Goal: Task Accomplishment & Management: Manage account settings

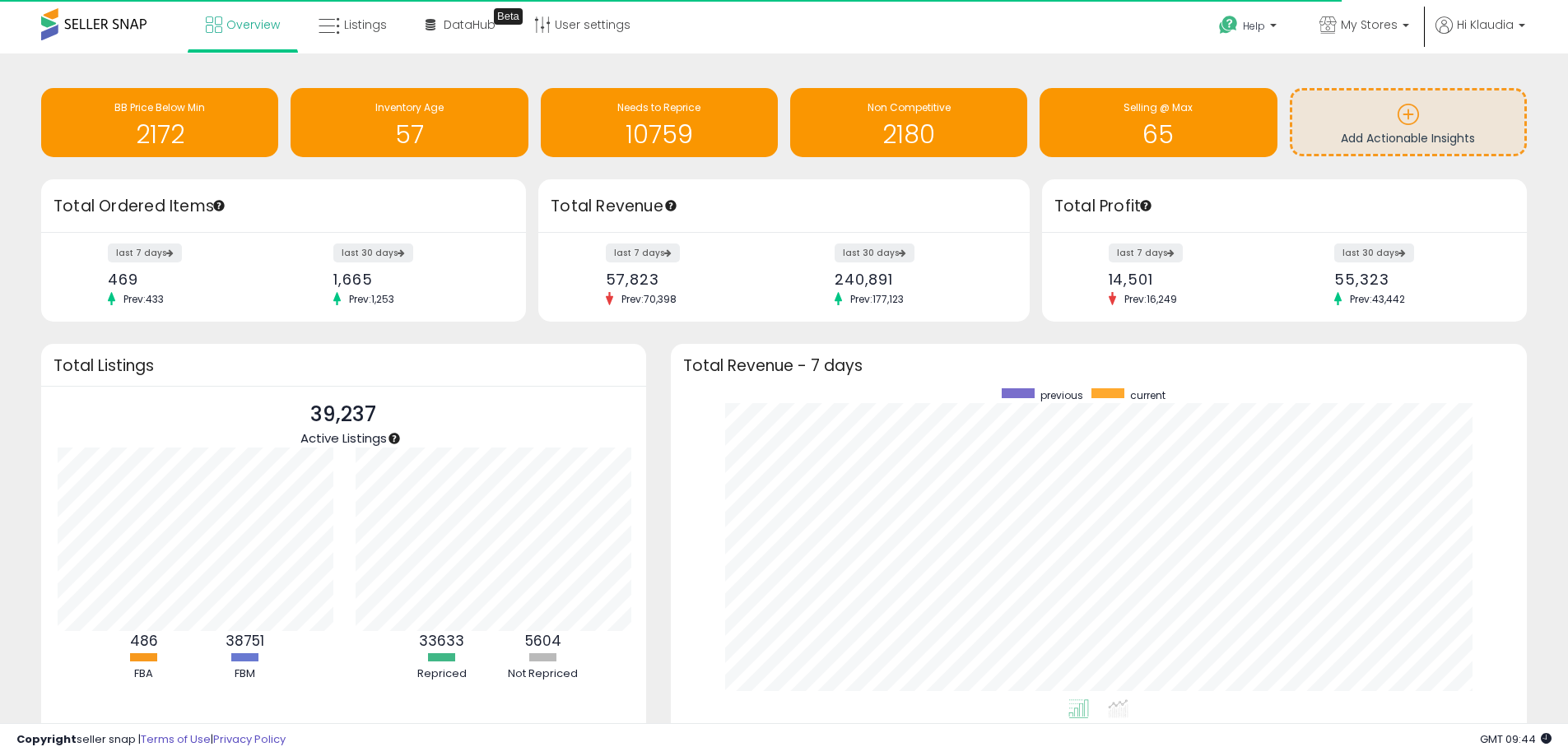
scroll to position [822283, 822305]
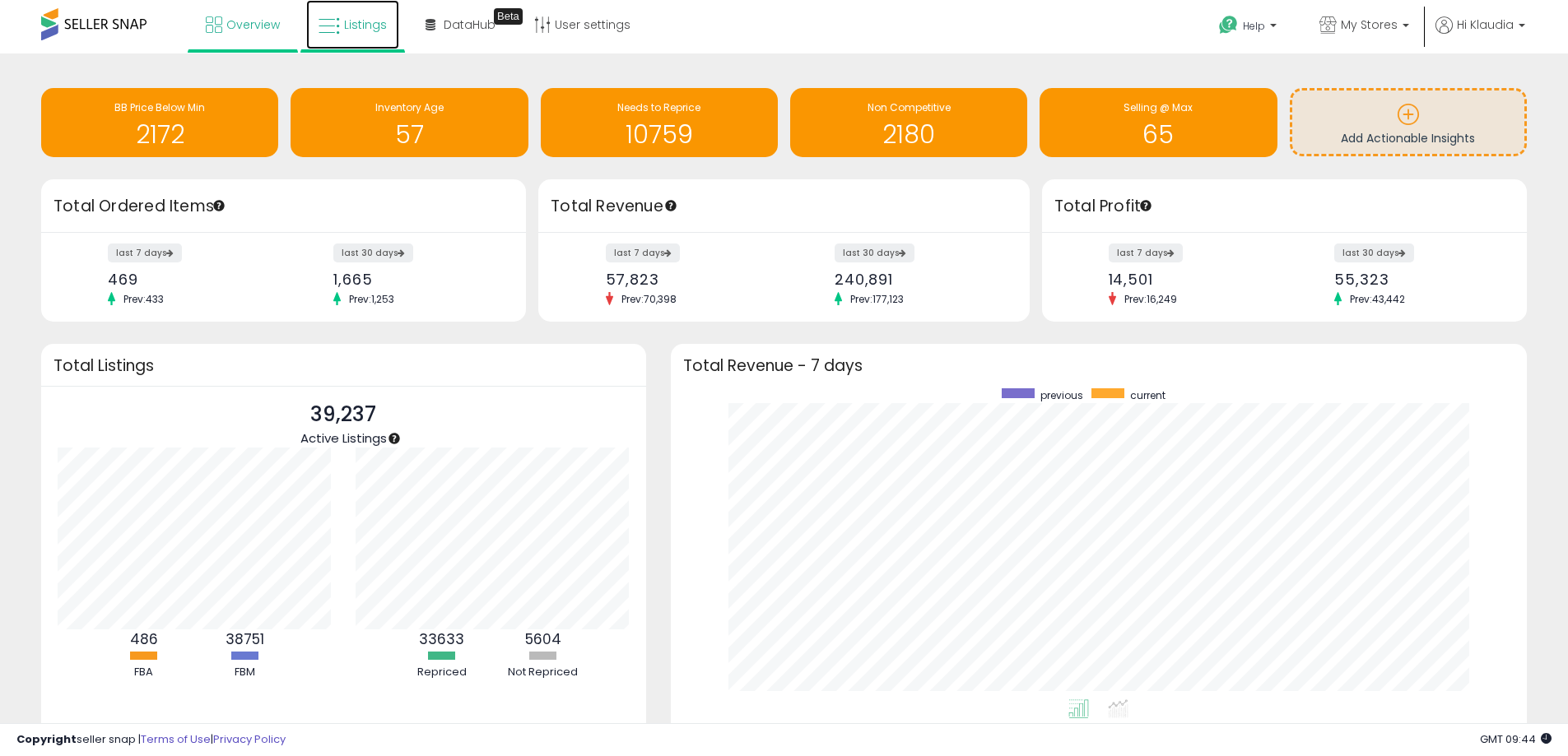
click at [337, 27] on icon at bounding box center [329, 26] width 21 height 21
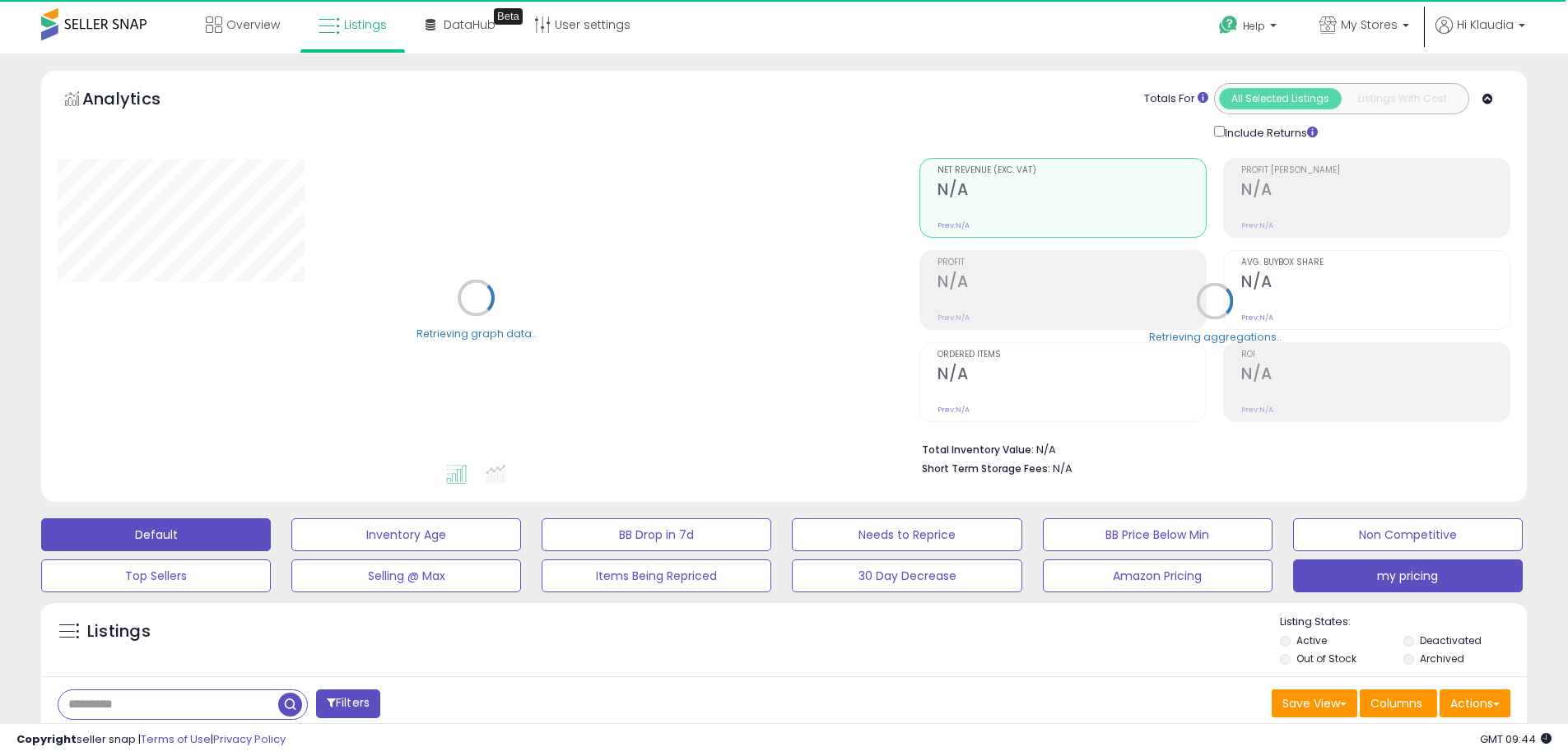
click at [1436, 582] on button "my pricing" at bounding box center [1407, 576] width 230 height 33
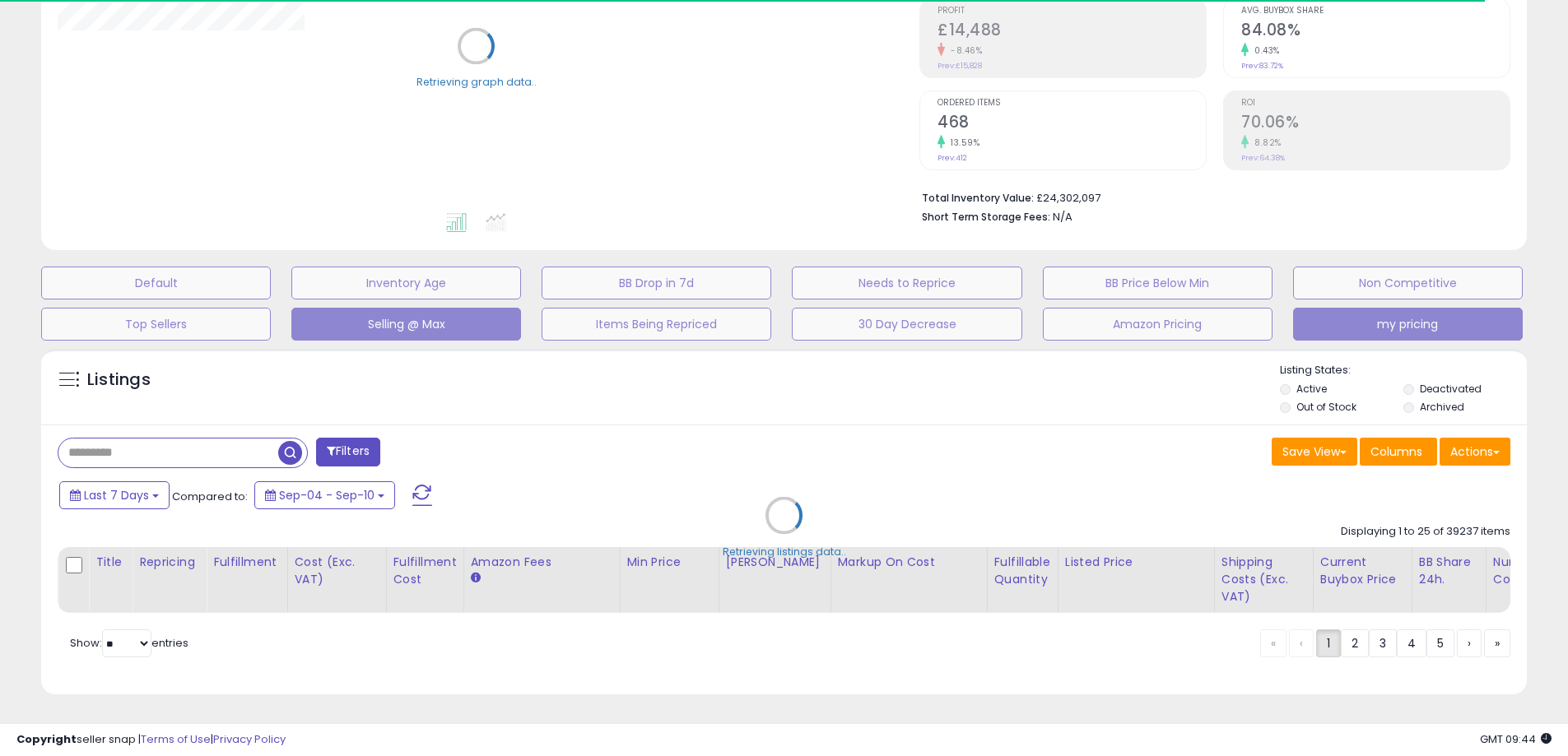
scroll to position [264, 0]
click at [150, 435] on div "Retrieving listings data.." at bounding box center [784, 527] width 1510 height 375
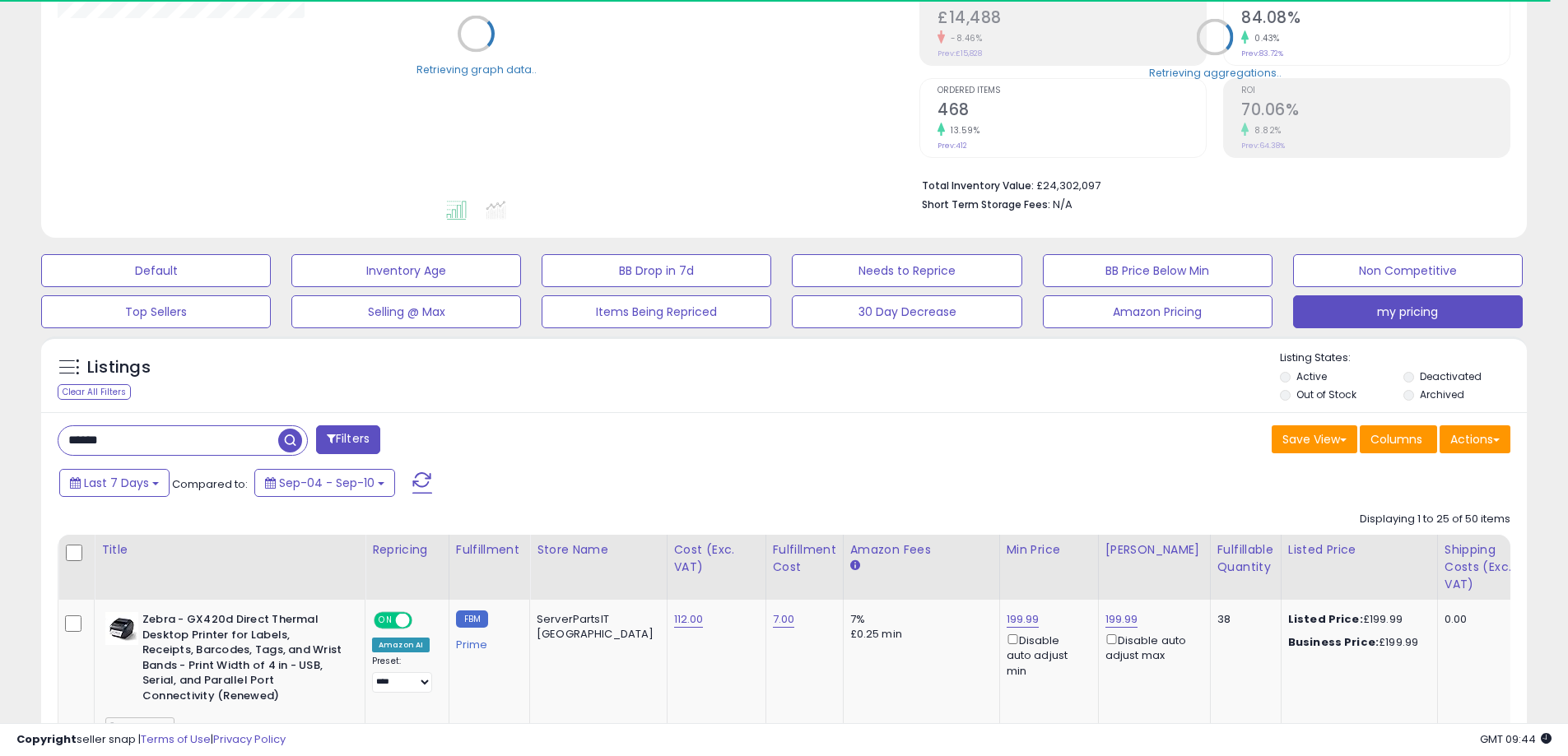
click at [150, 442] on input "******" at bounding box center [168, 441] width 220 height 29
drag, startPoint x: 150, startPoint y: 443, endPoint x: 5, endPoint y: 440, distance: 145.0
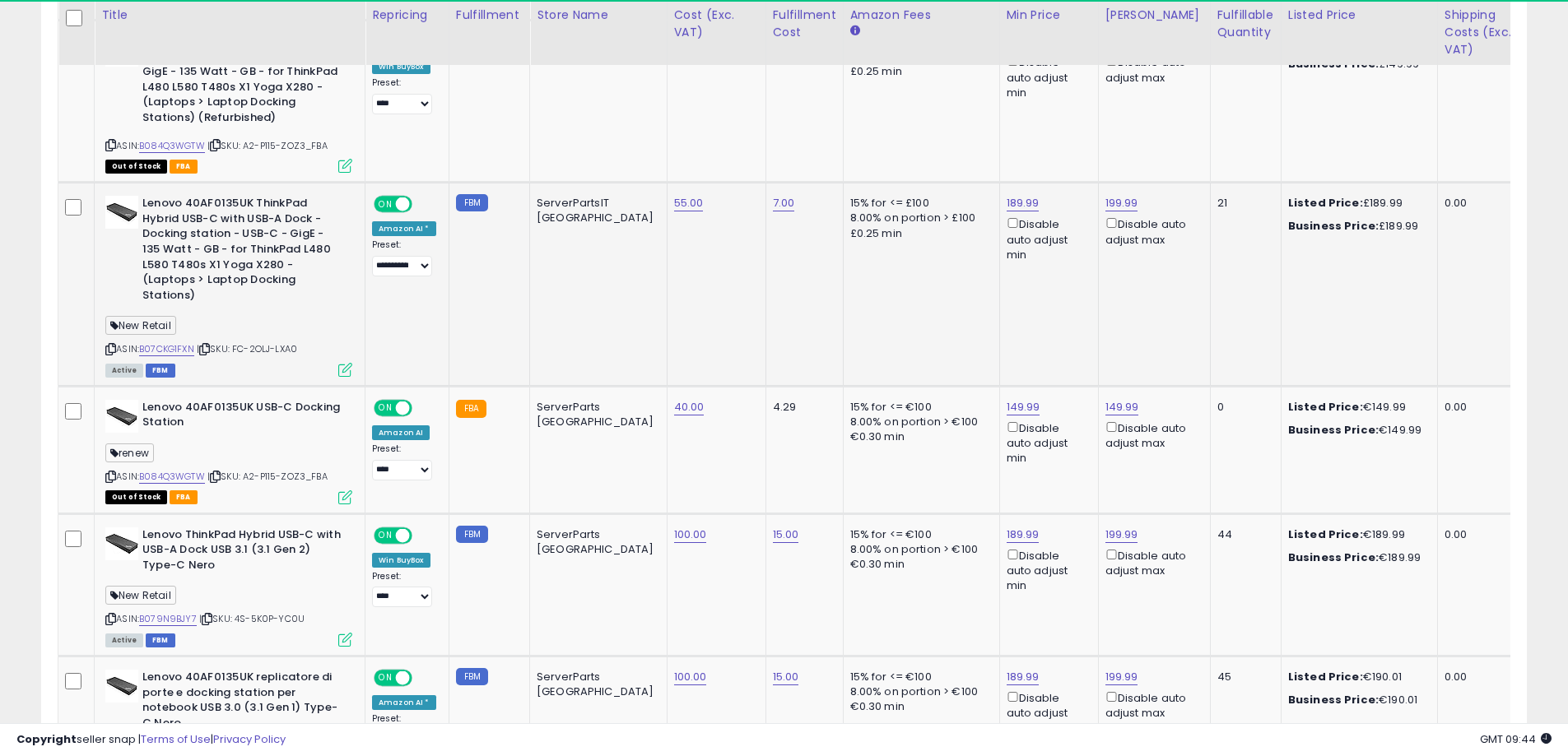
scroll to position [338, 862]
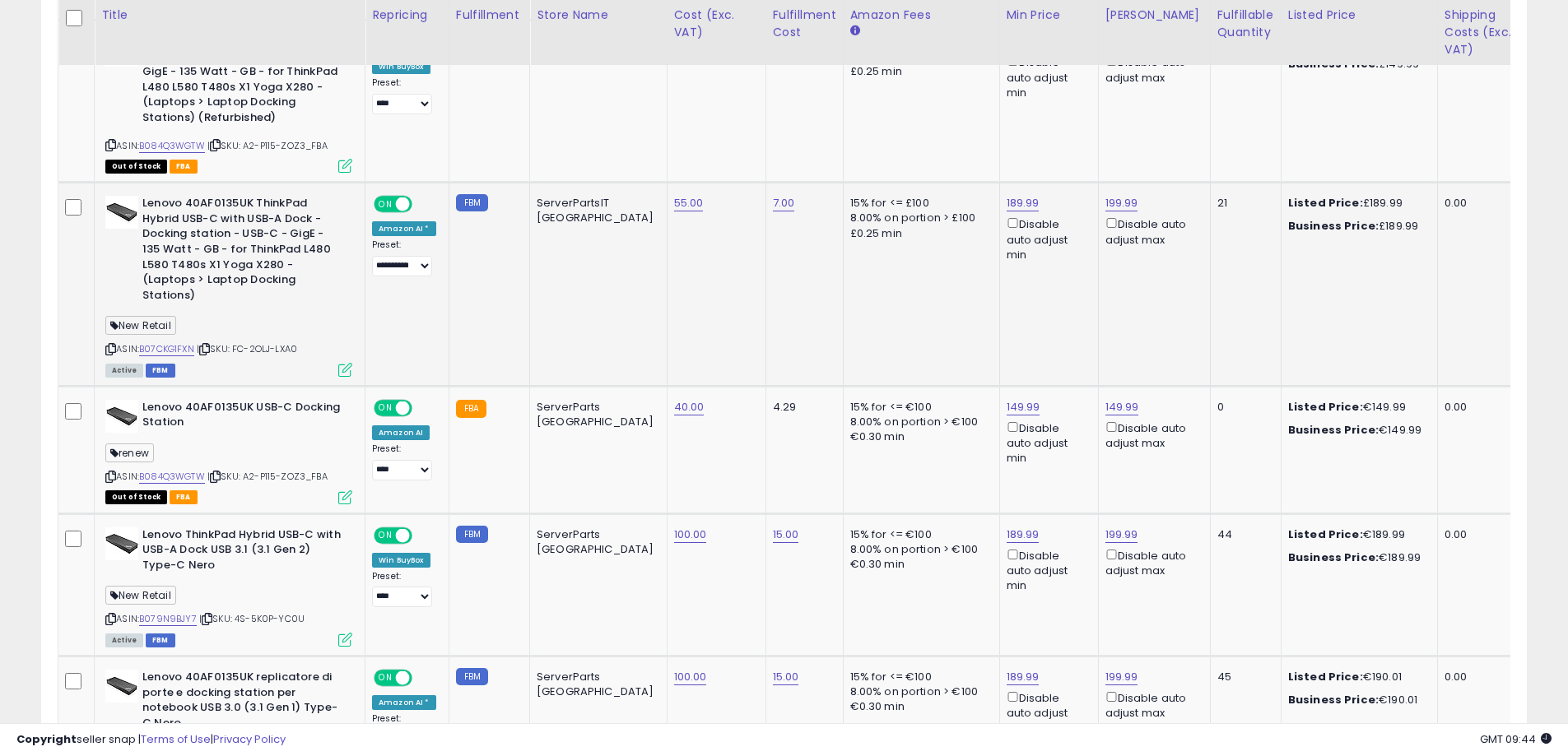
click at [109, 349] on icon at bounding box center [111, 349] width 10 height 9
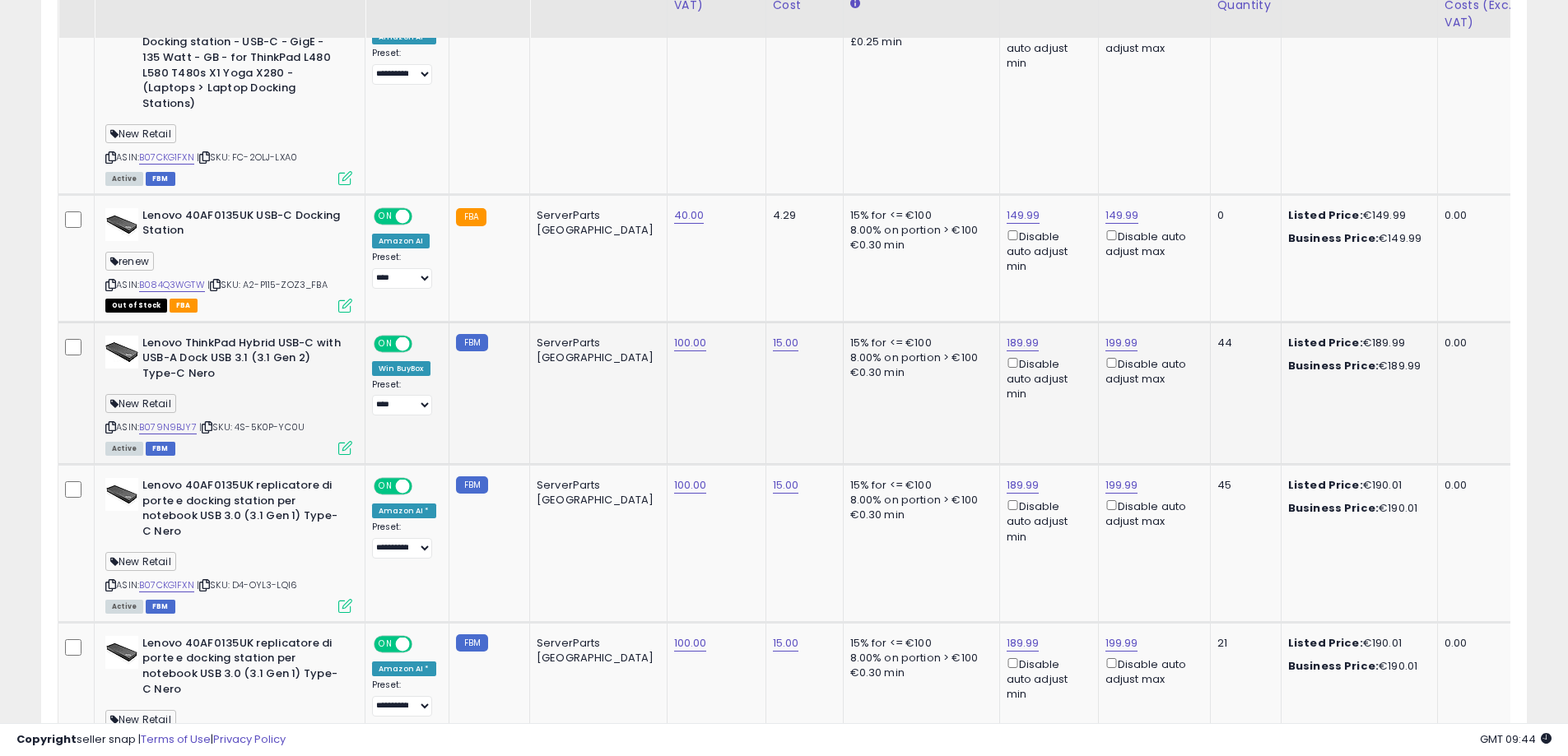
scroll to position [1169, 0]
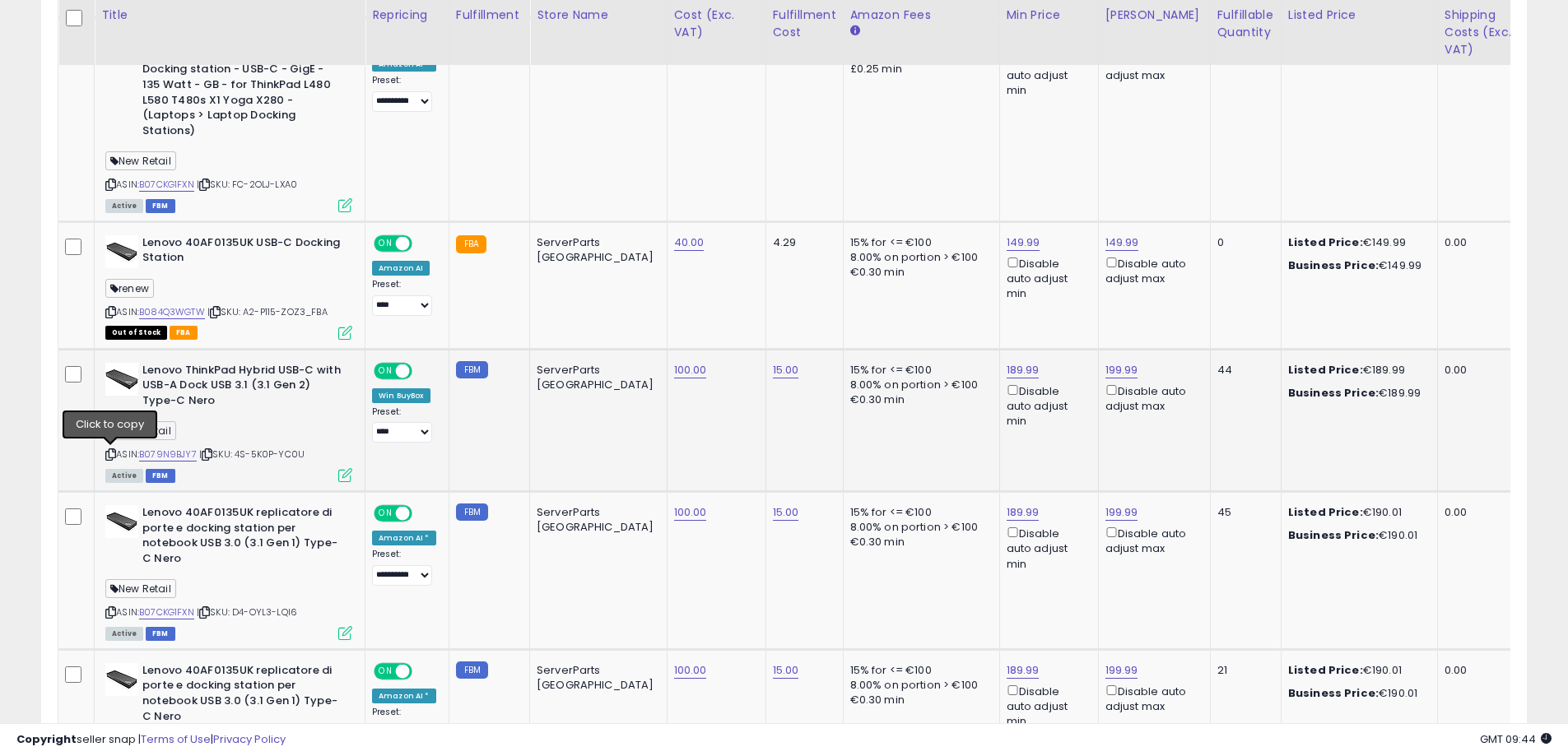
click at [110, 454] on icon at bounding box center [111, 454] width 10 height 9
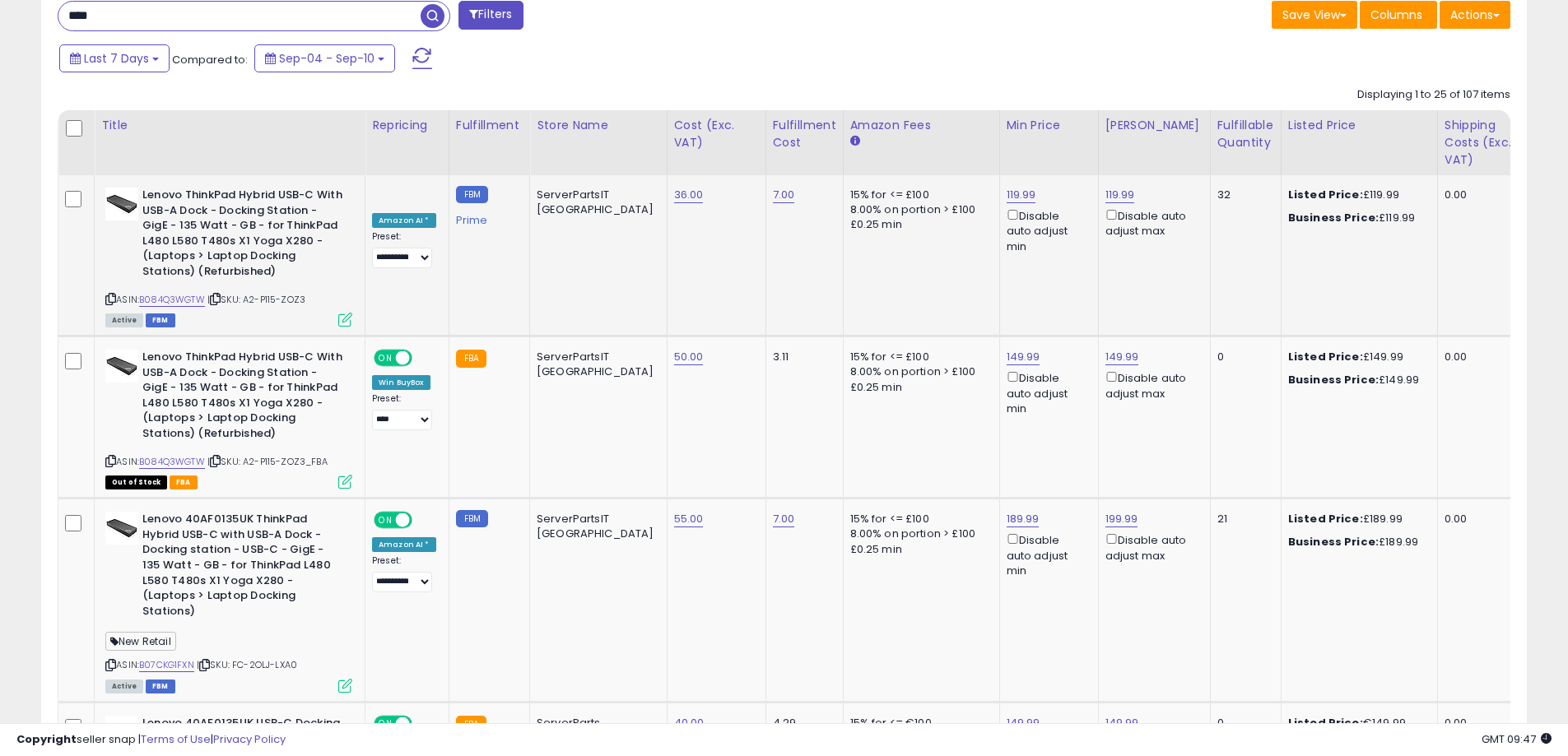
scroll to position [675, 0]
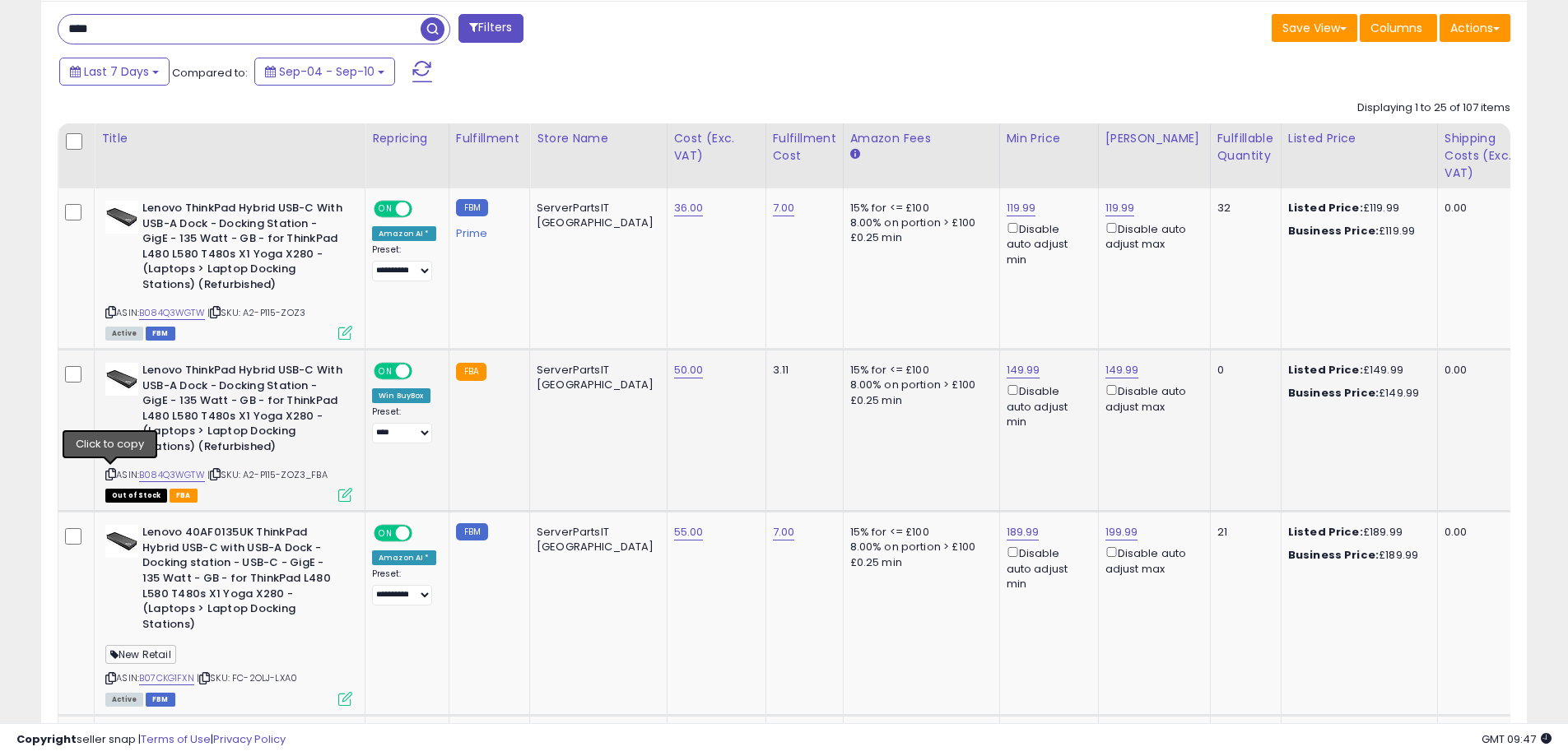
click at [107, 473] on icon at bounding box center [111, 474] width 10 height 9
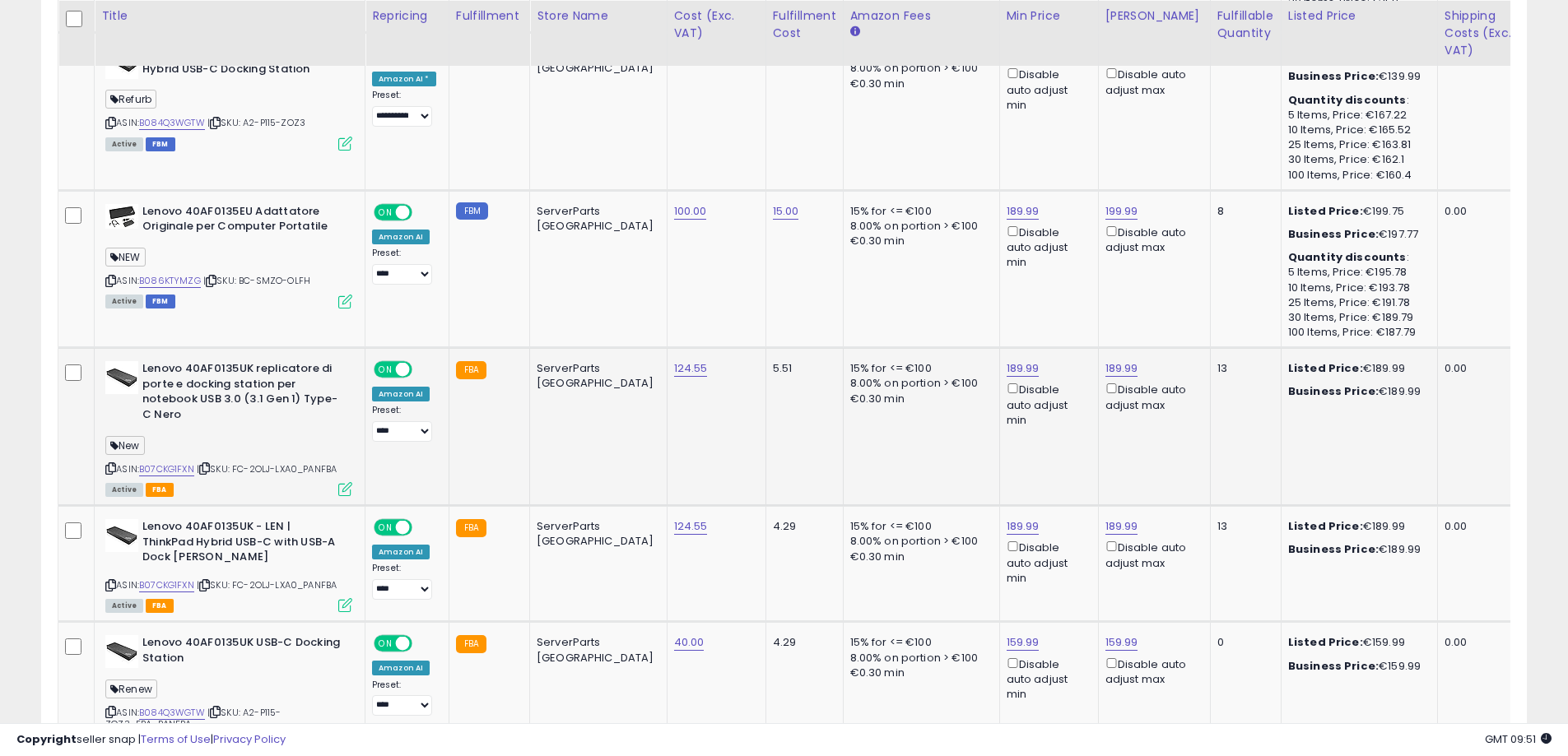
scroll to position [2732, 0]
click at [107, 468] on icon at bounding box center [111, 467] width 10 height 9
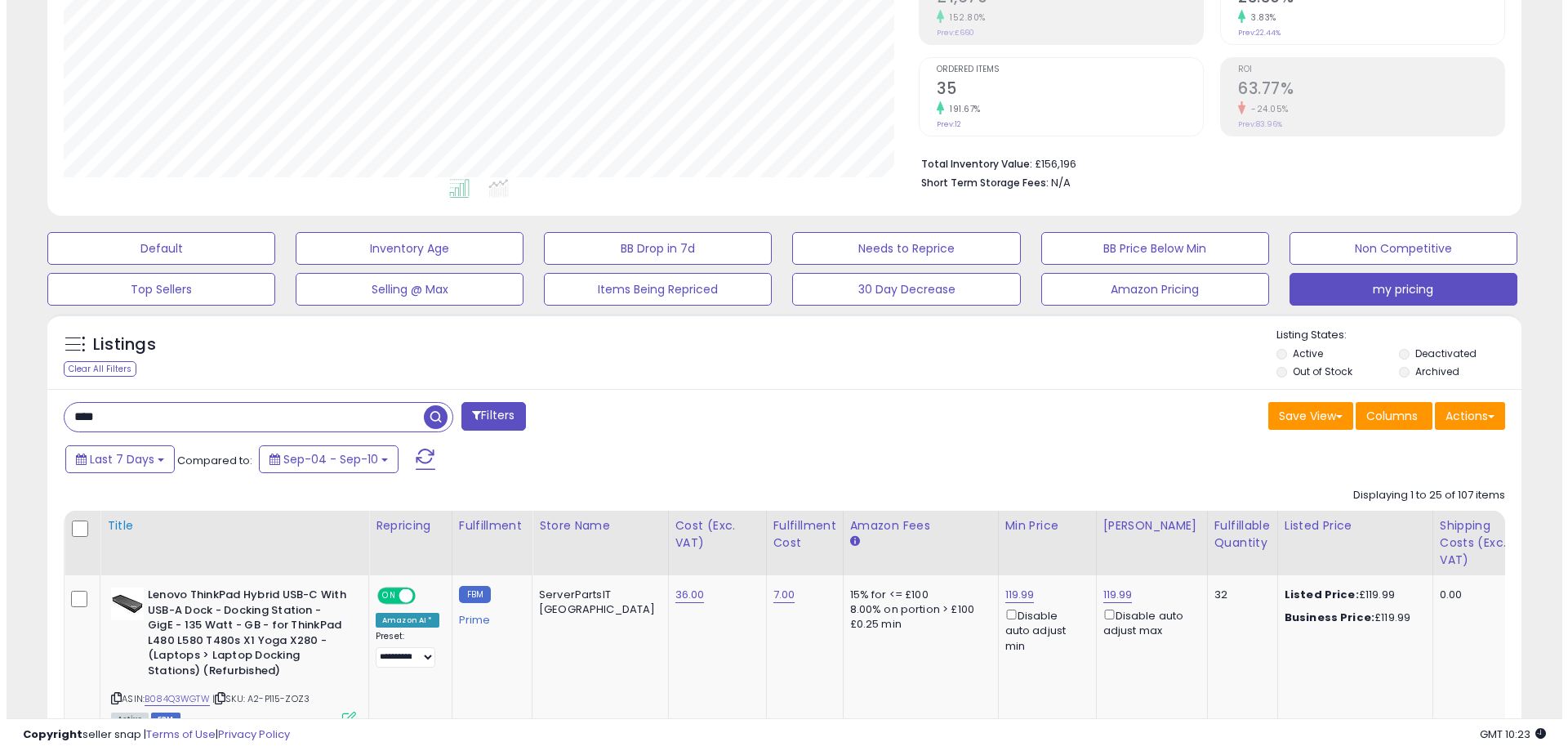
scroll to position [262, 0]
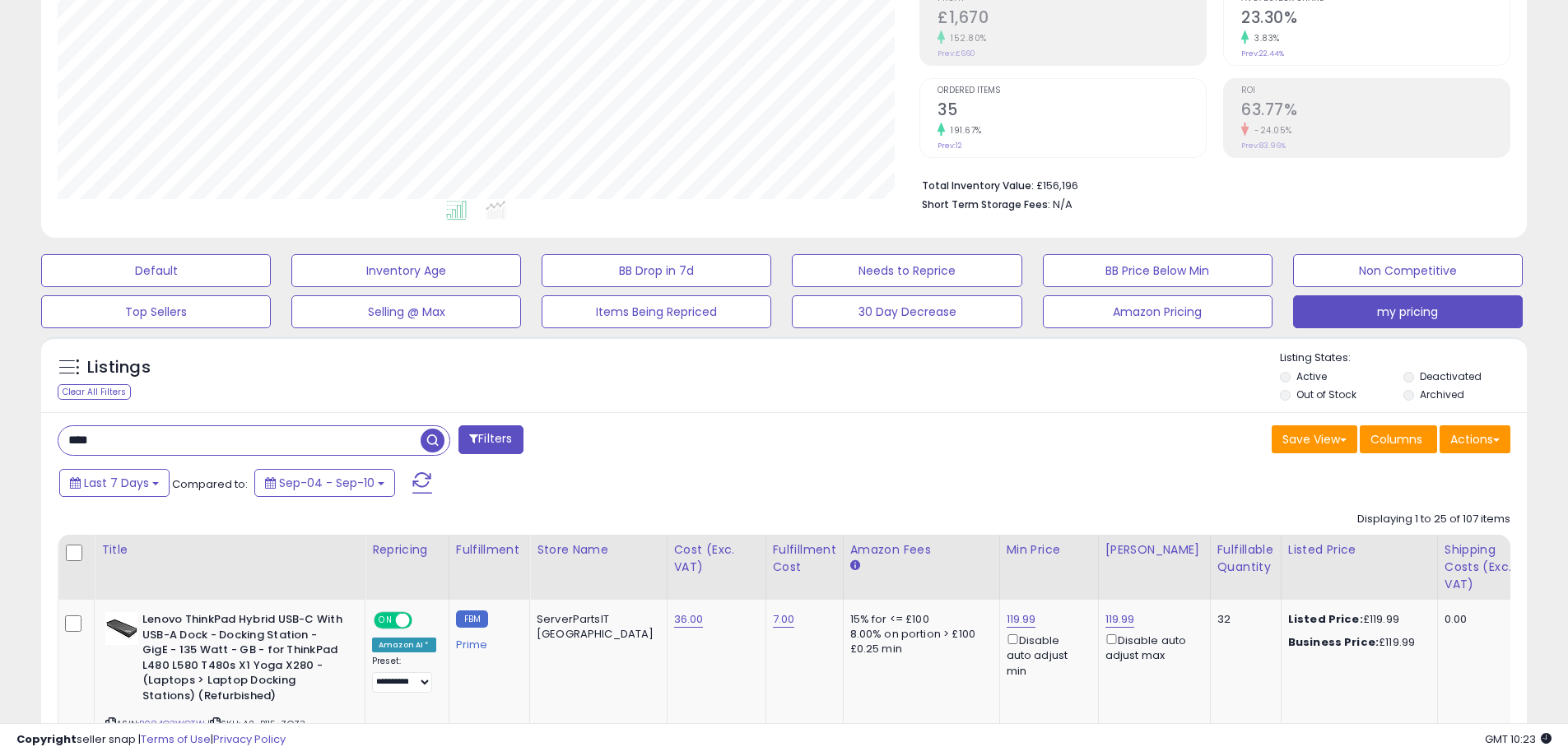
paste input "******"
type input "**********"
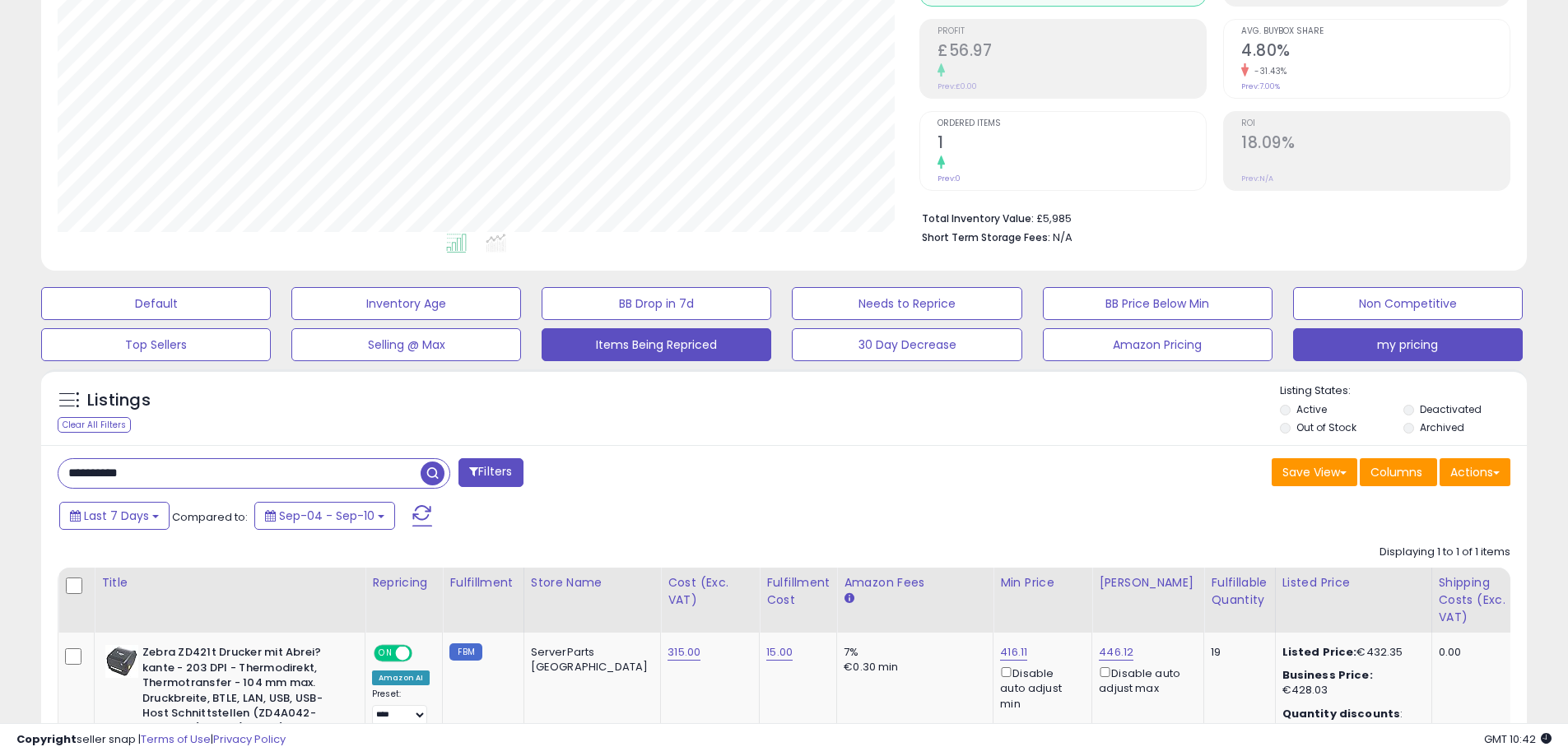
scroll to position [409, 0]
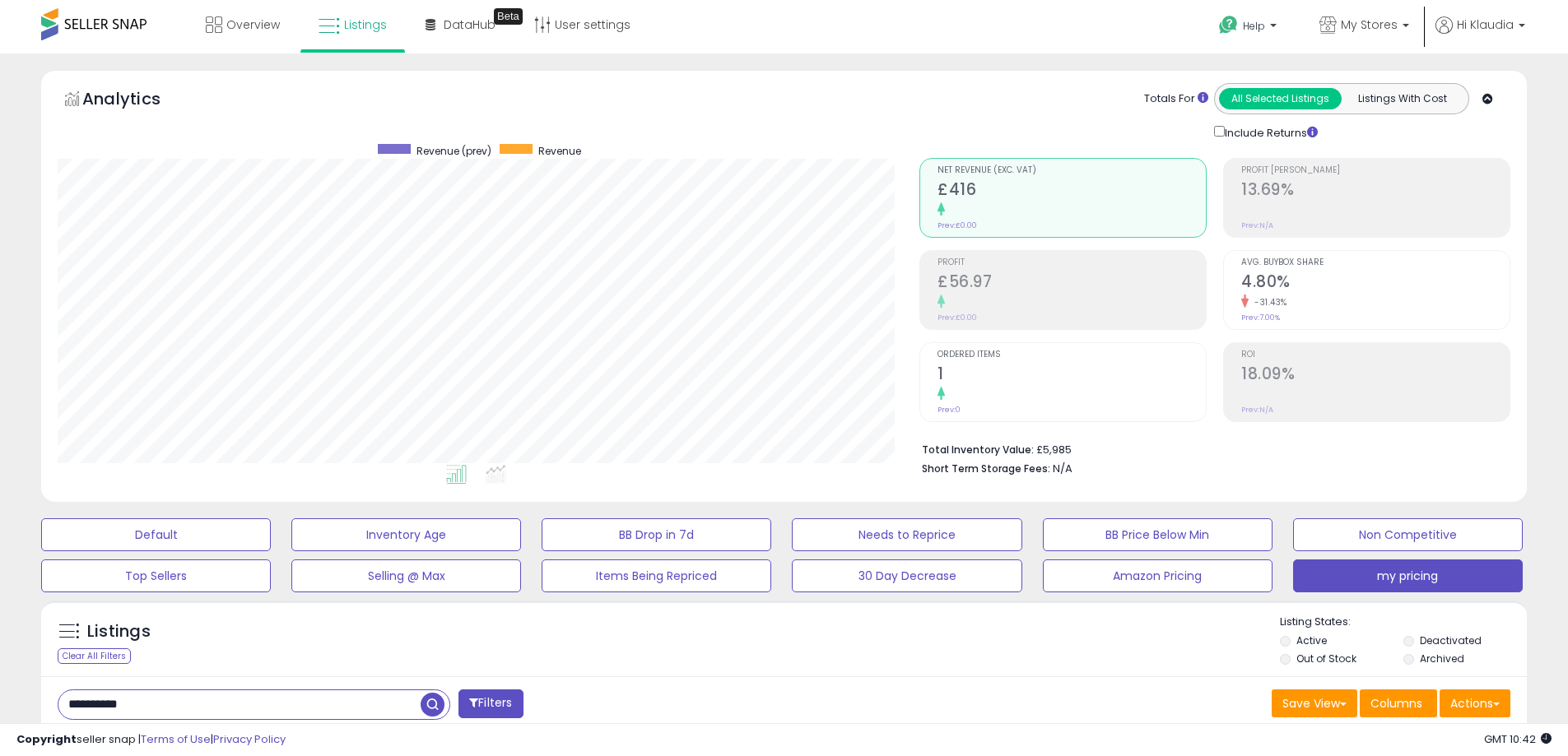
scroll to position [409, 0]
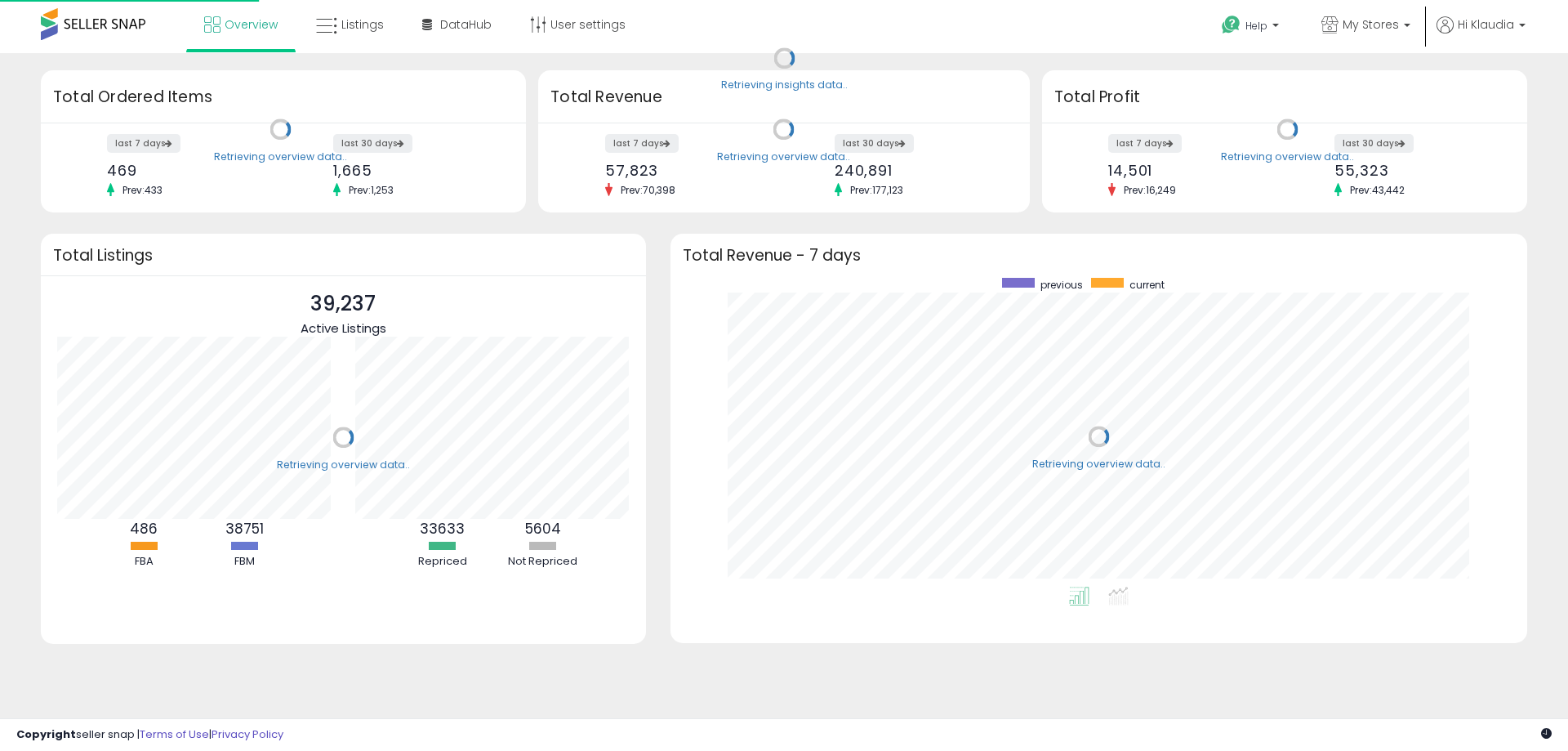
scroll to position [309, 824]
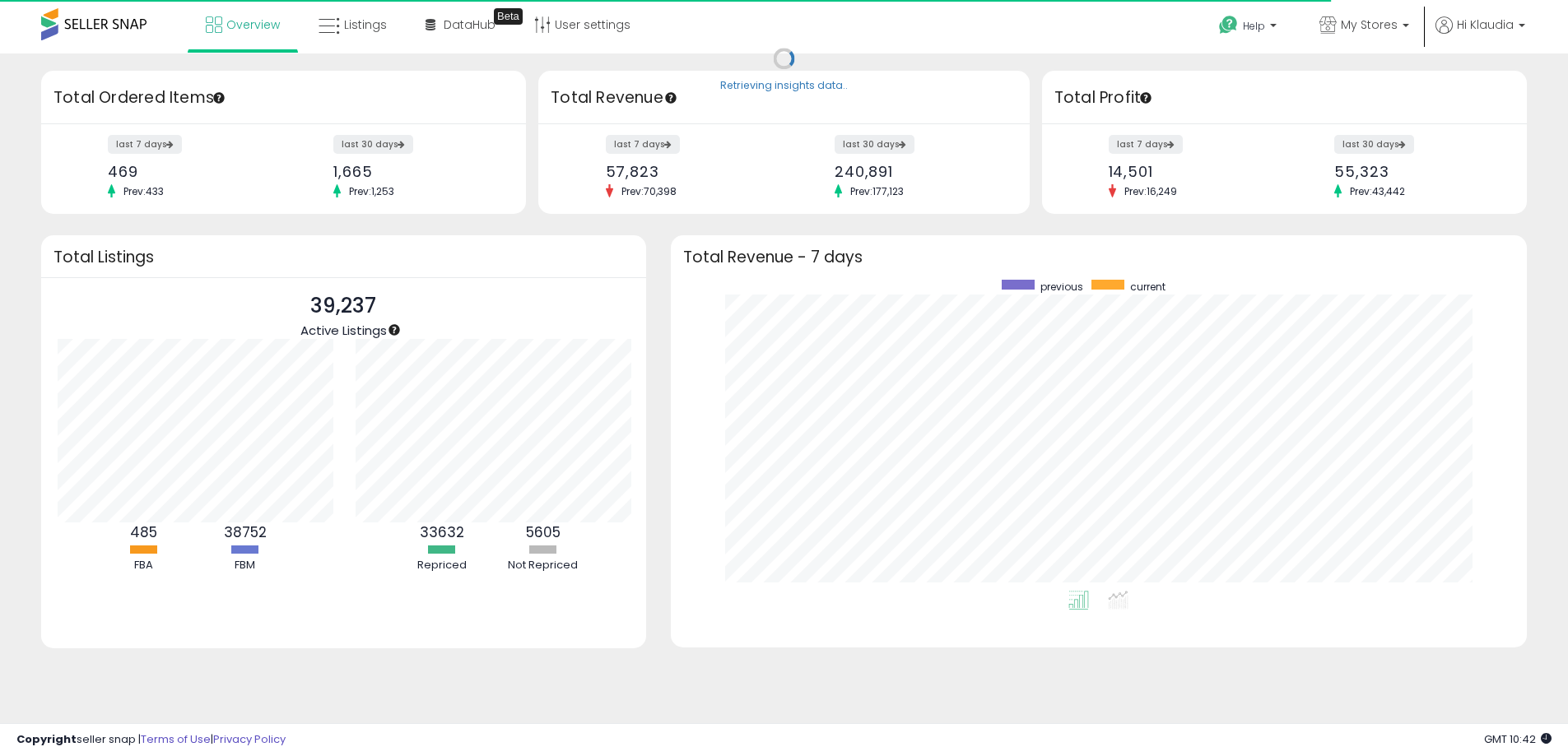
scroll to position [822283, 822305]
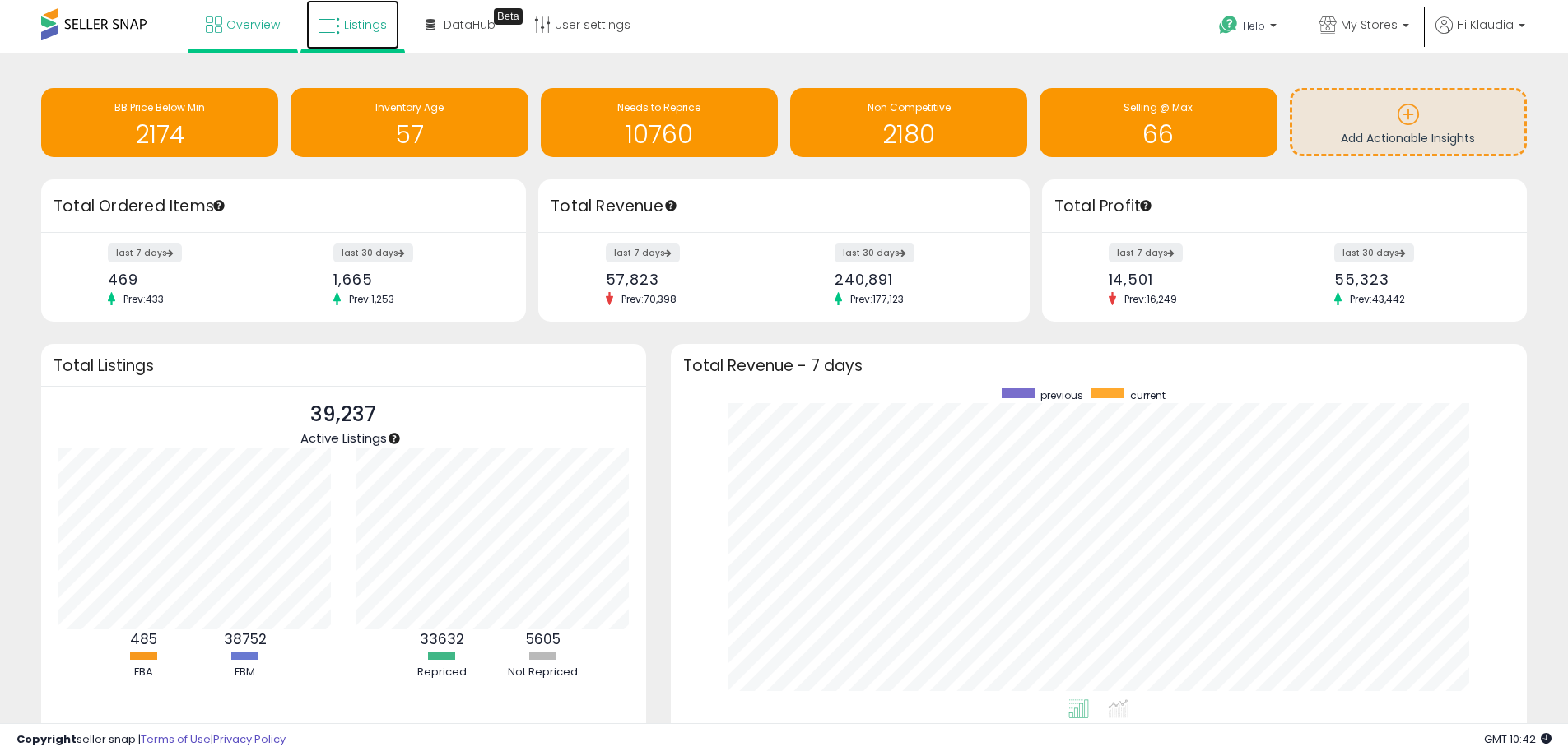
click at [392, 34] on link "Listings" at bounding box center [352, 24] width 93 height 49
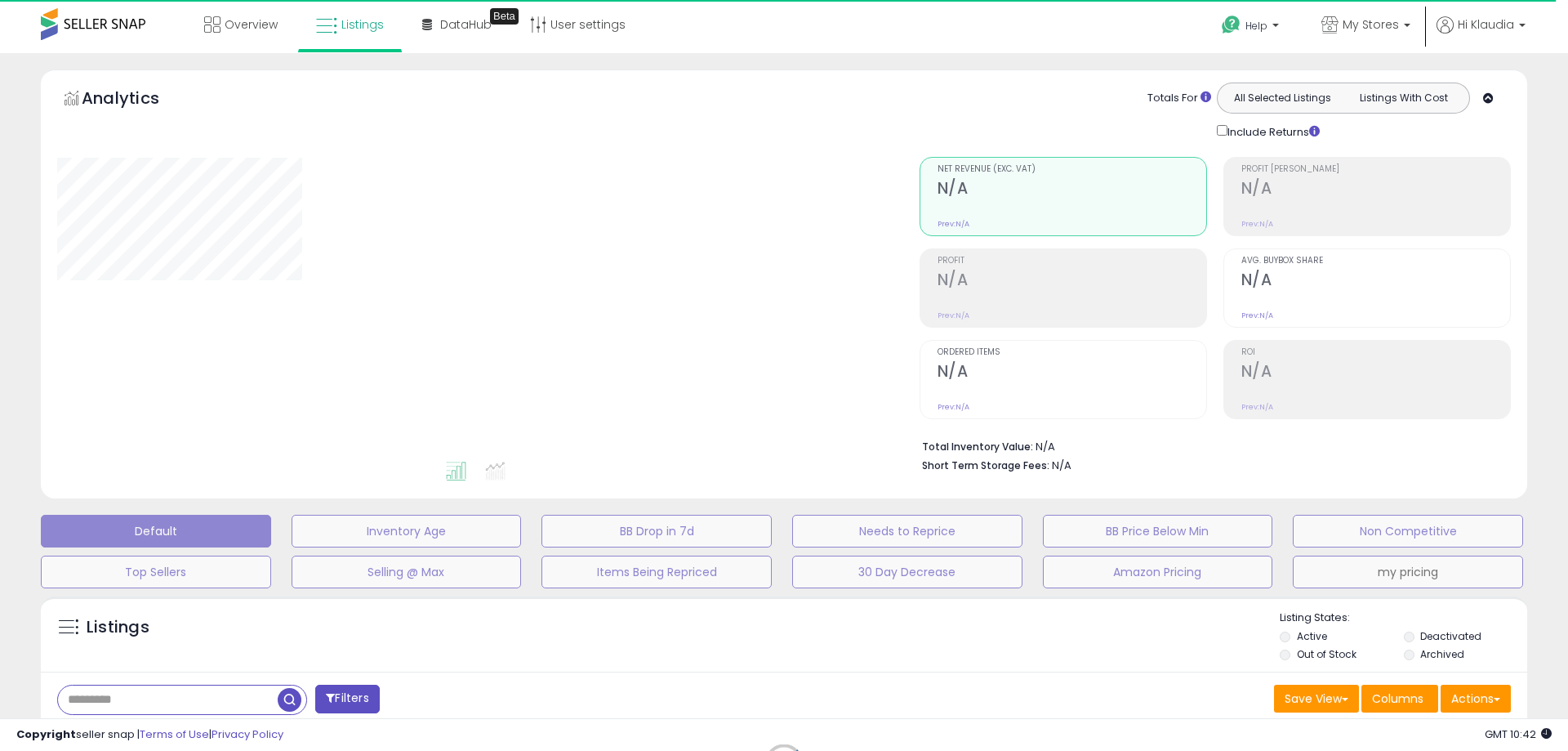
click at [1399, 568] on button "my pricing" at bounding box center [1408, 572] width 230 height 32
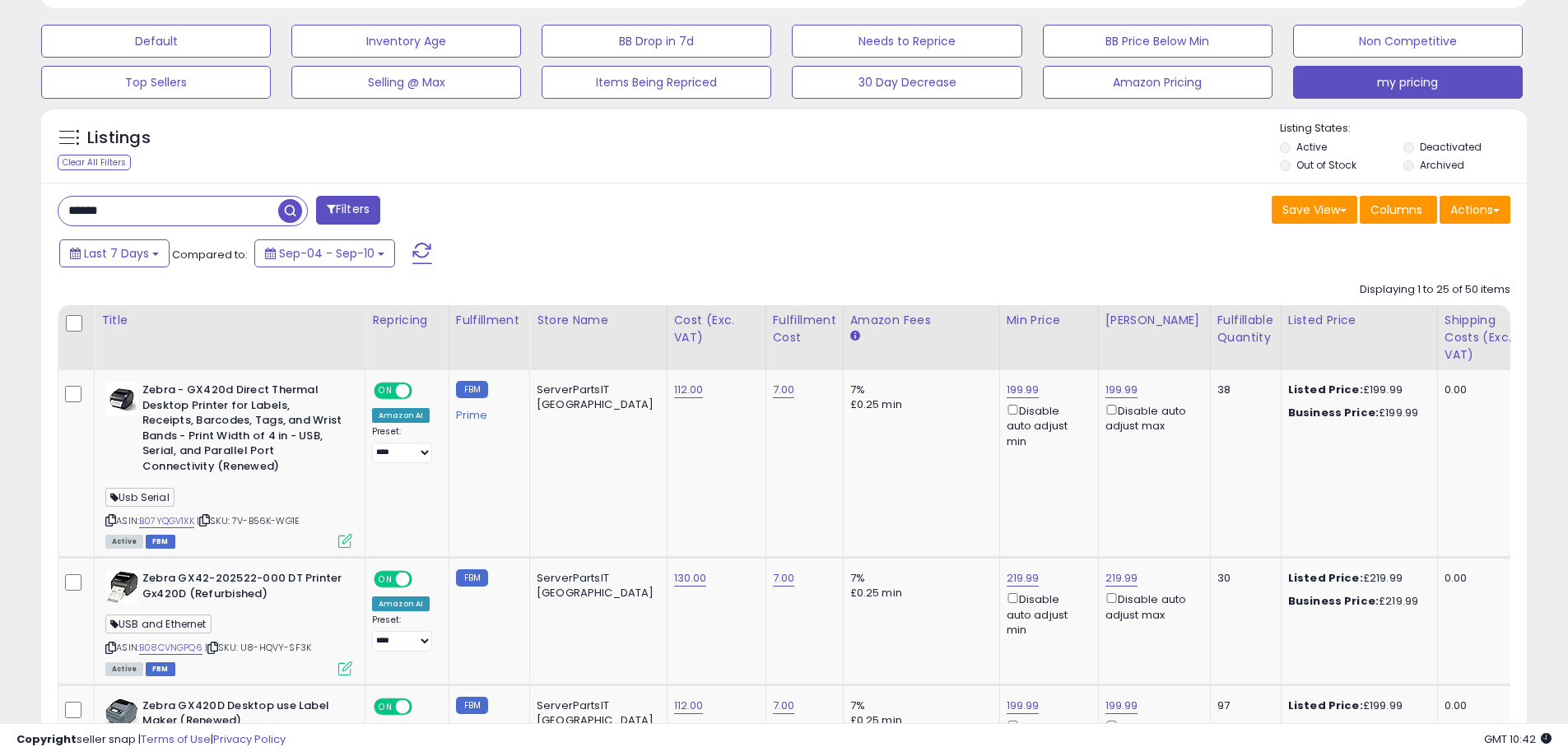
scroll to position [338, 862]
drag, startPoint x: 167, startPoint y: 210, endPoint x: 9, endPoint y: 209, distance: 158.0
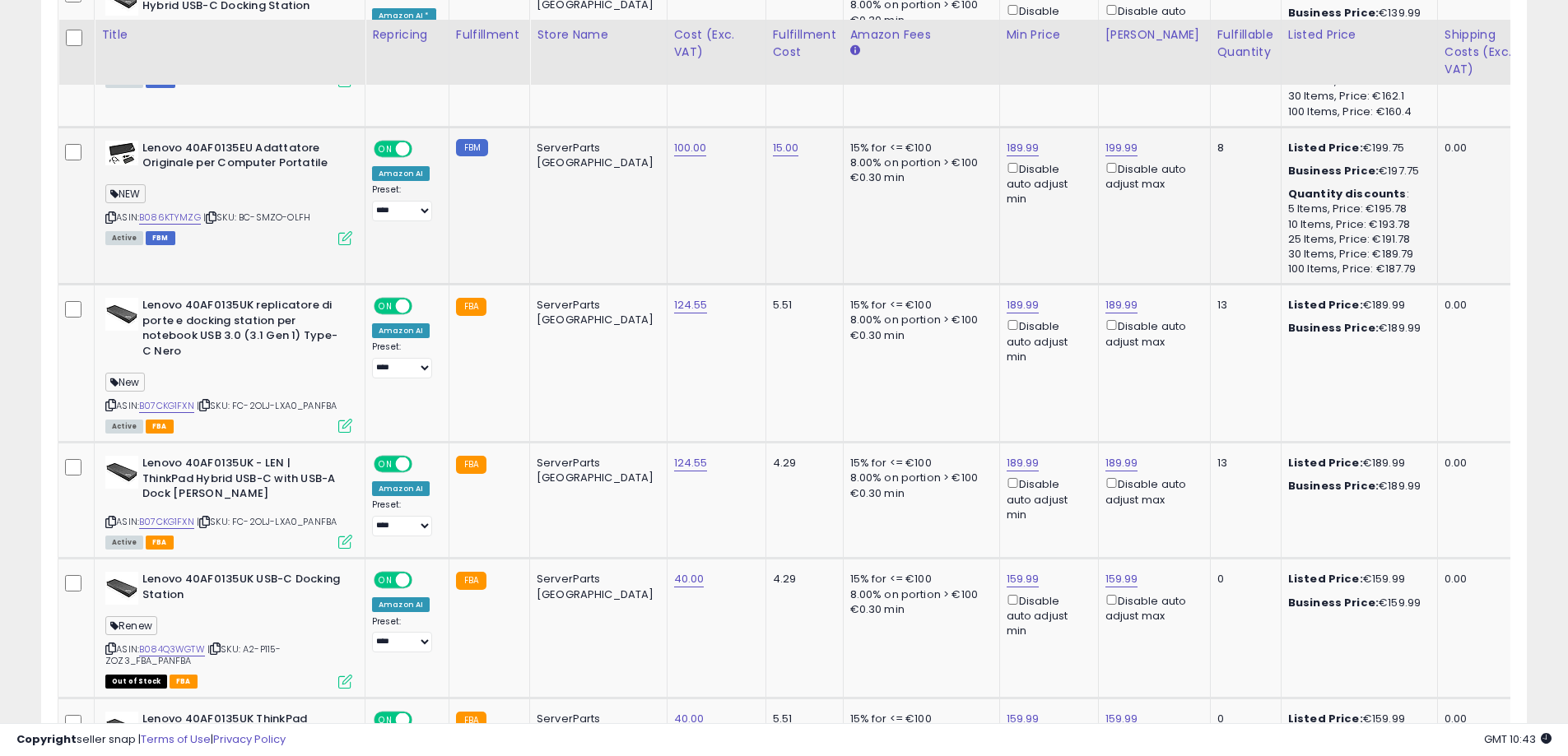
scroll to position [2814, 0]
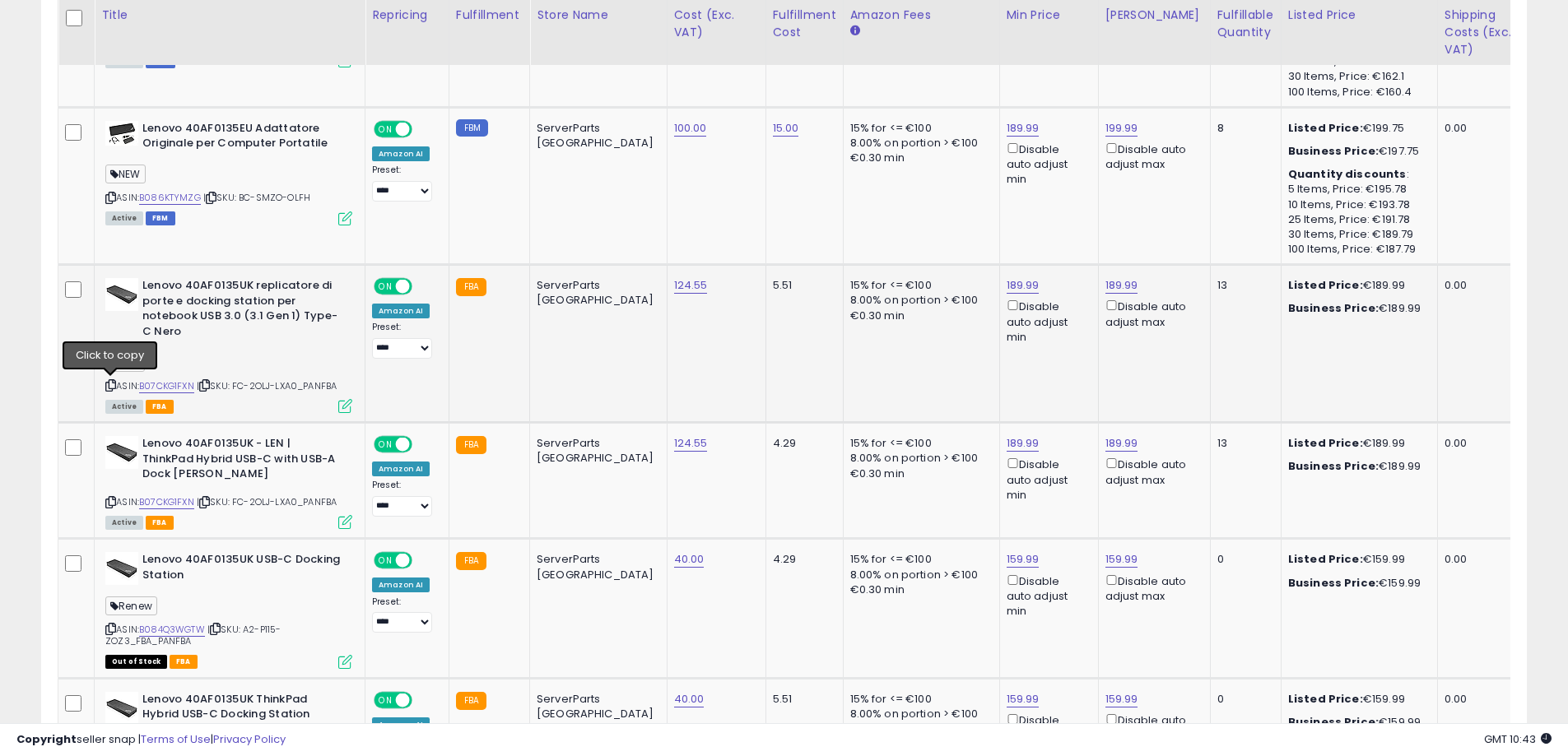
click at [107, 382] on icon at bounding box center [111, 385] width 10 height 9
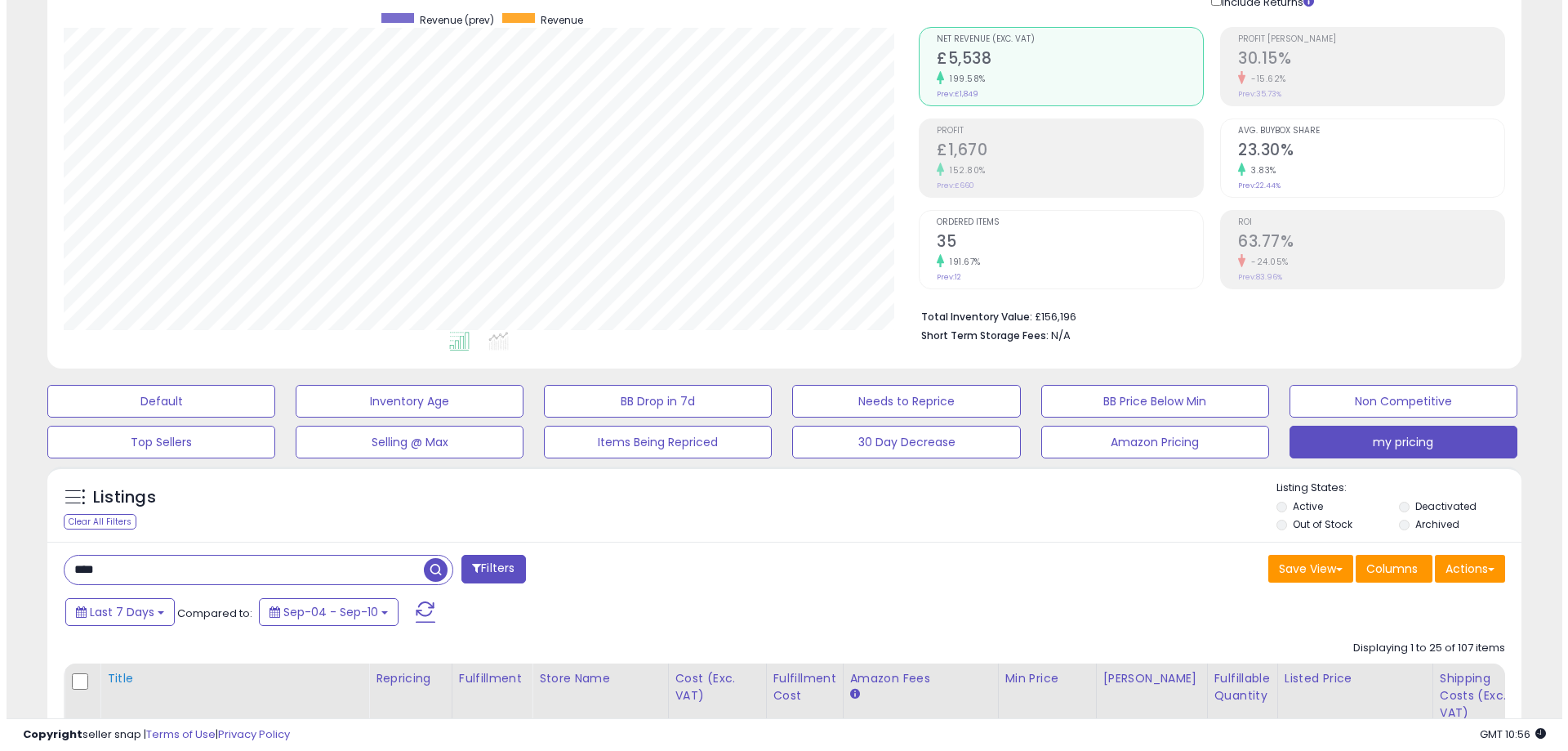
scroll to position [245, 0]
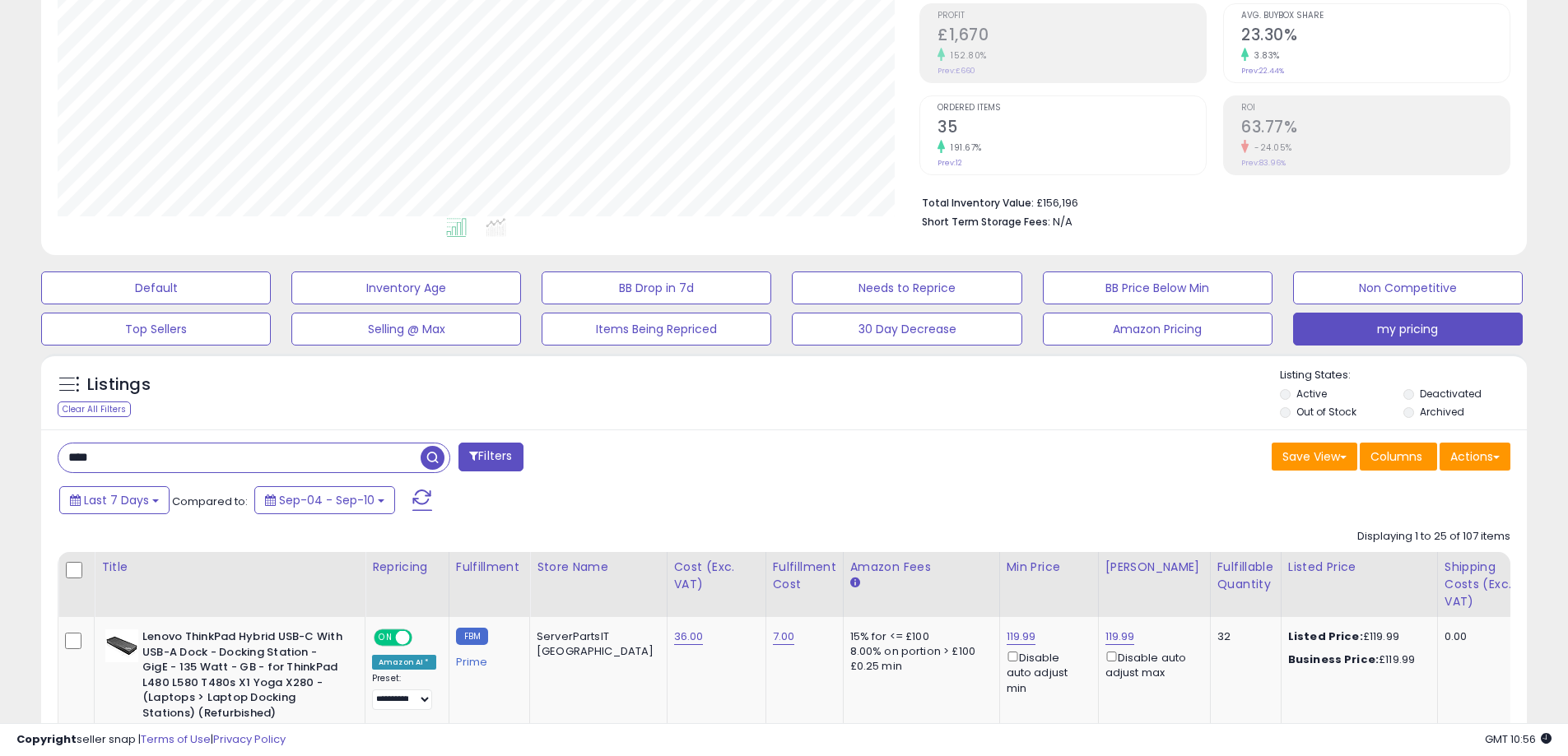
drag, startPoint x: 125, startPoint y: 459, endPoint x: -87, endPoint y: 454, distance: 212.1
click at [0, 454] on html "Unable to login Retrieving listings data.. has not yet accepted the Terms of Us…" at bounding box center [784, 131] width 1568 height 756
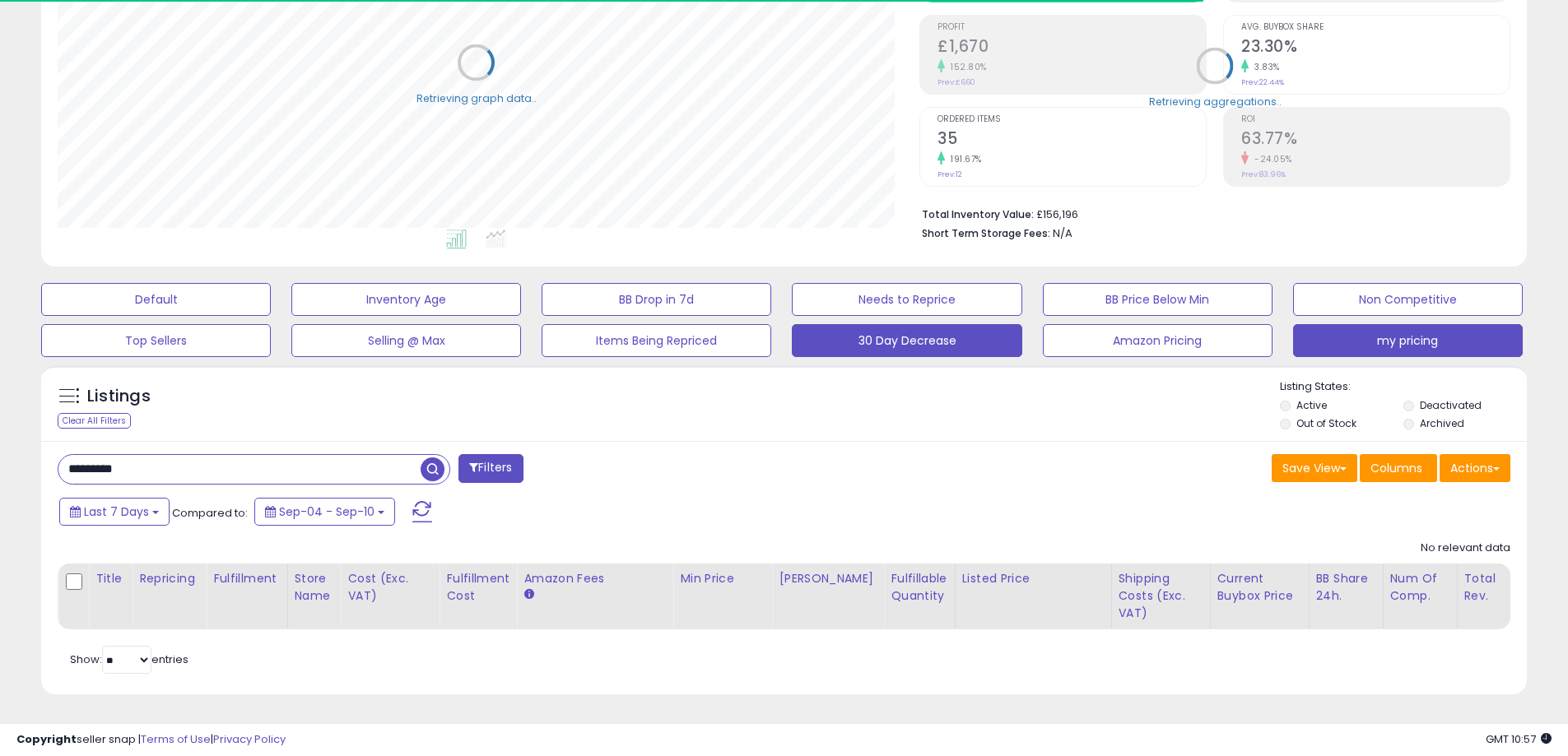
scroll to position [247, 0]
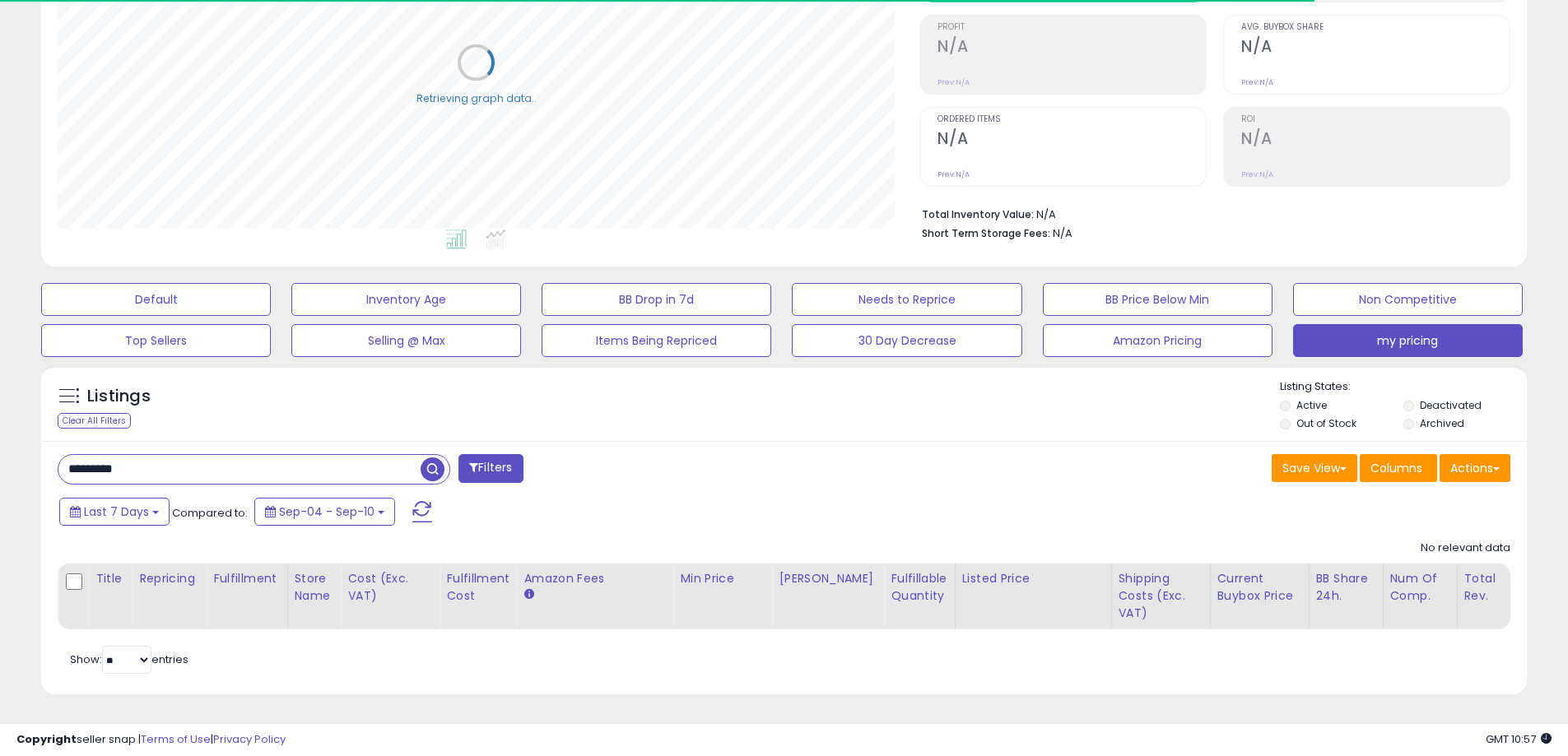
drag, startPoint x: 200, startPoint y: 461, endPoint x: 3, endPoint y: 466, distance: 197.1
click at [3, 466] on div "**********" at bounding box center [784, 287] width 1568 height 938
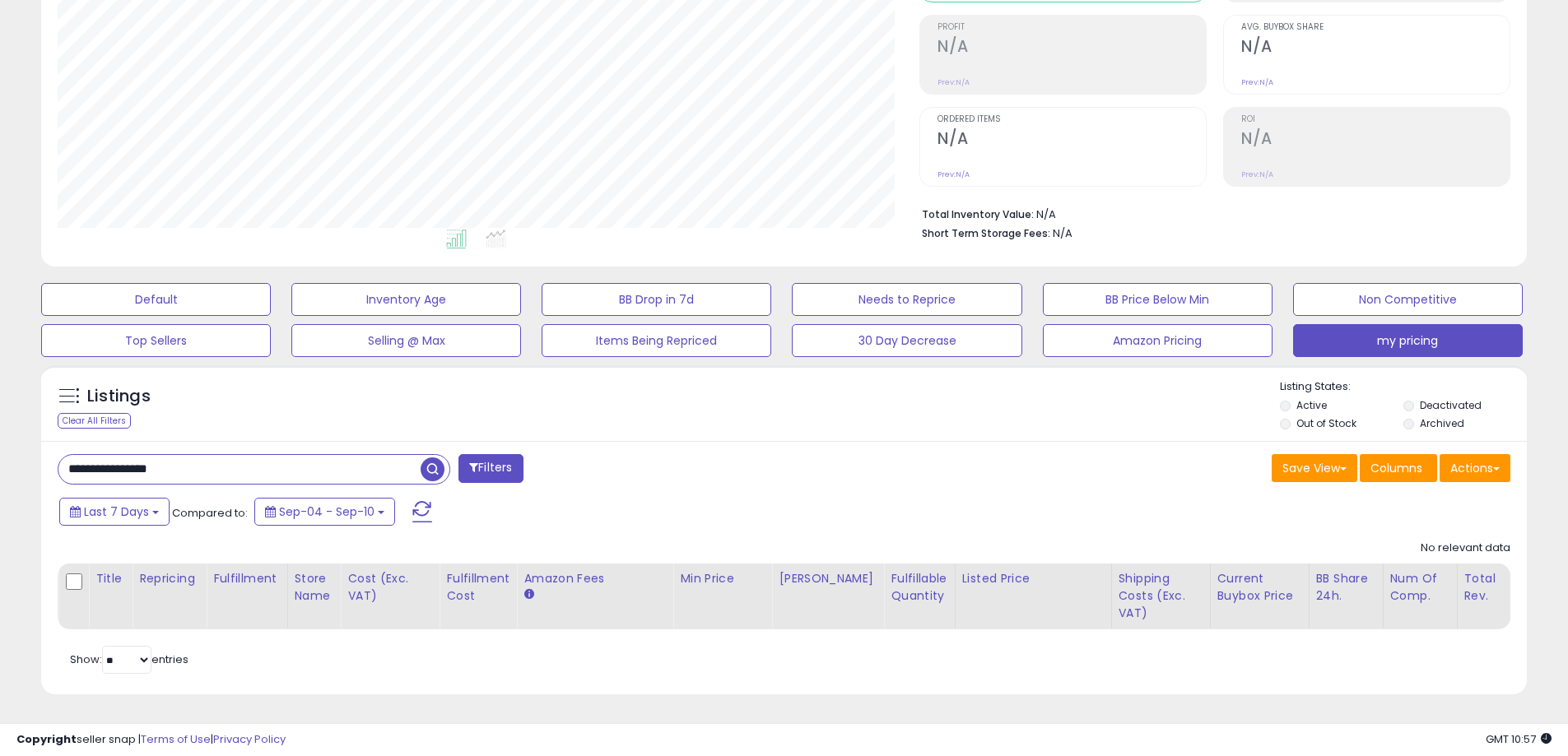
drag, startPoint x: 133, startPoint y: 455, endPoint x: 21, endPoint y: 453, distance: 112.0
click at [21, 453] on div "**********" at bounding box center [784, 275] width 1552 height 881
type input "******"
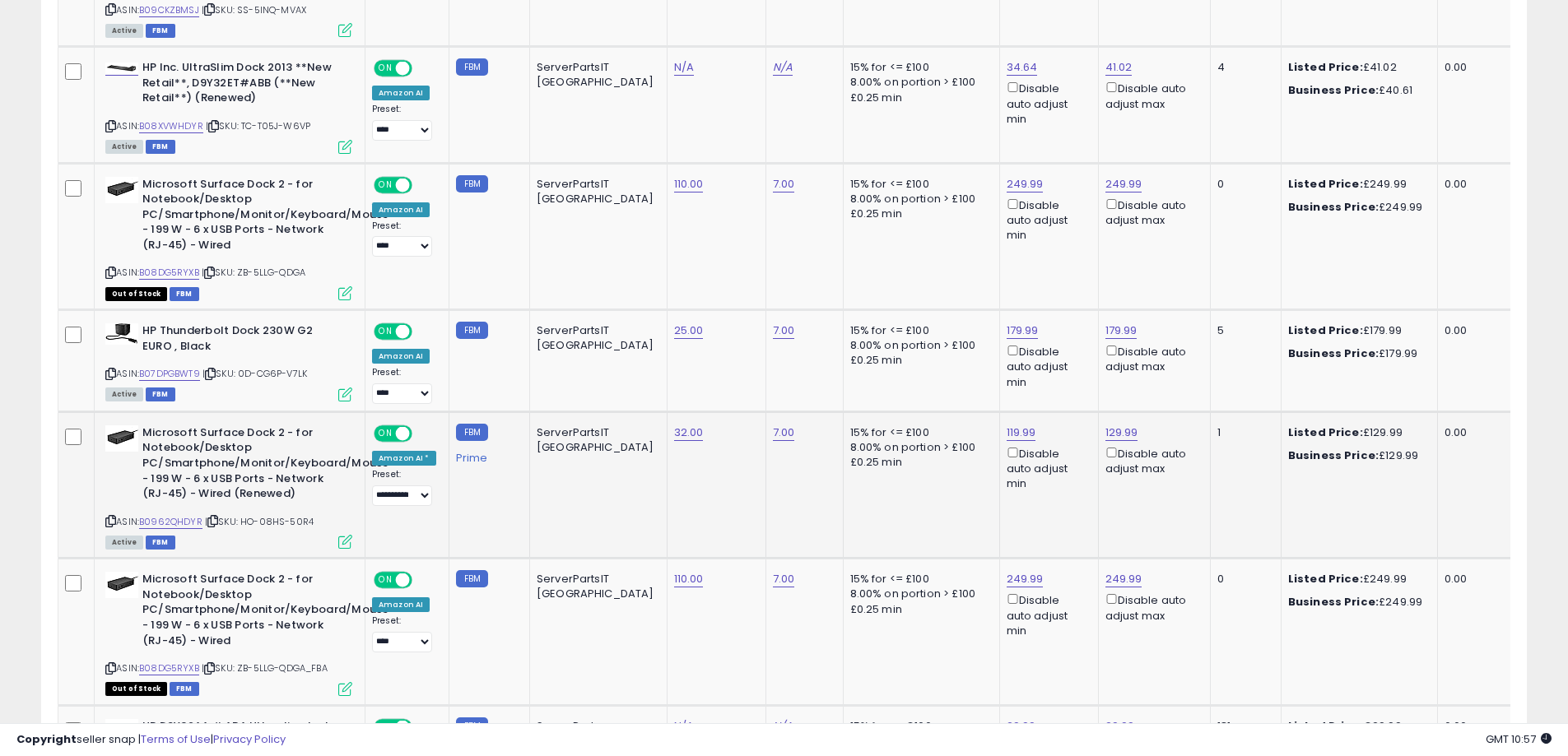
scroll to position [1564, 0]
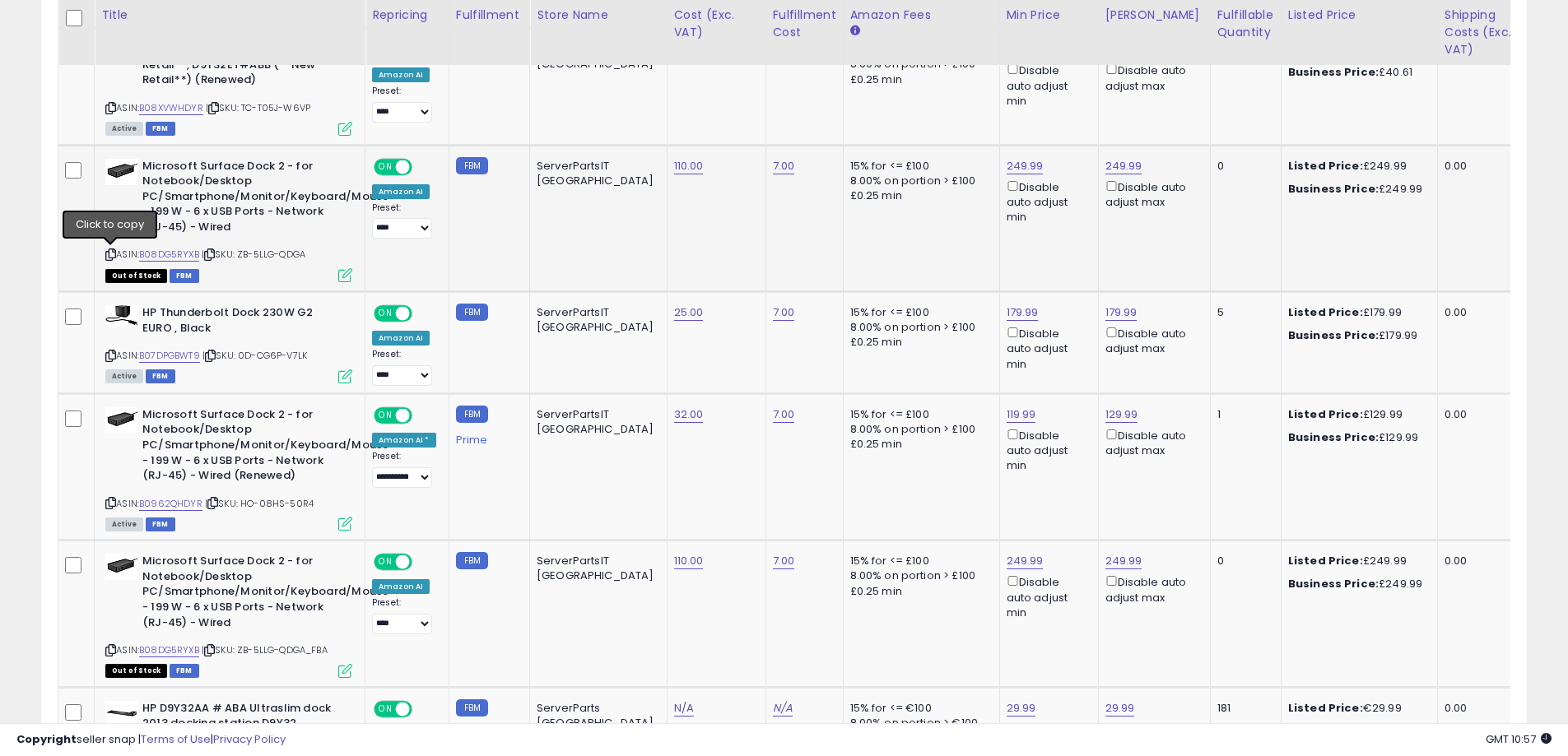
click at [109, 252] on icon at bounding box center [111, 254] width 10 height 9
